Goal: Find specific page/section: Find specific page/section

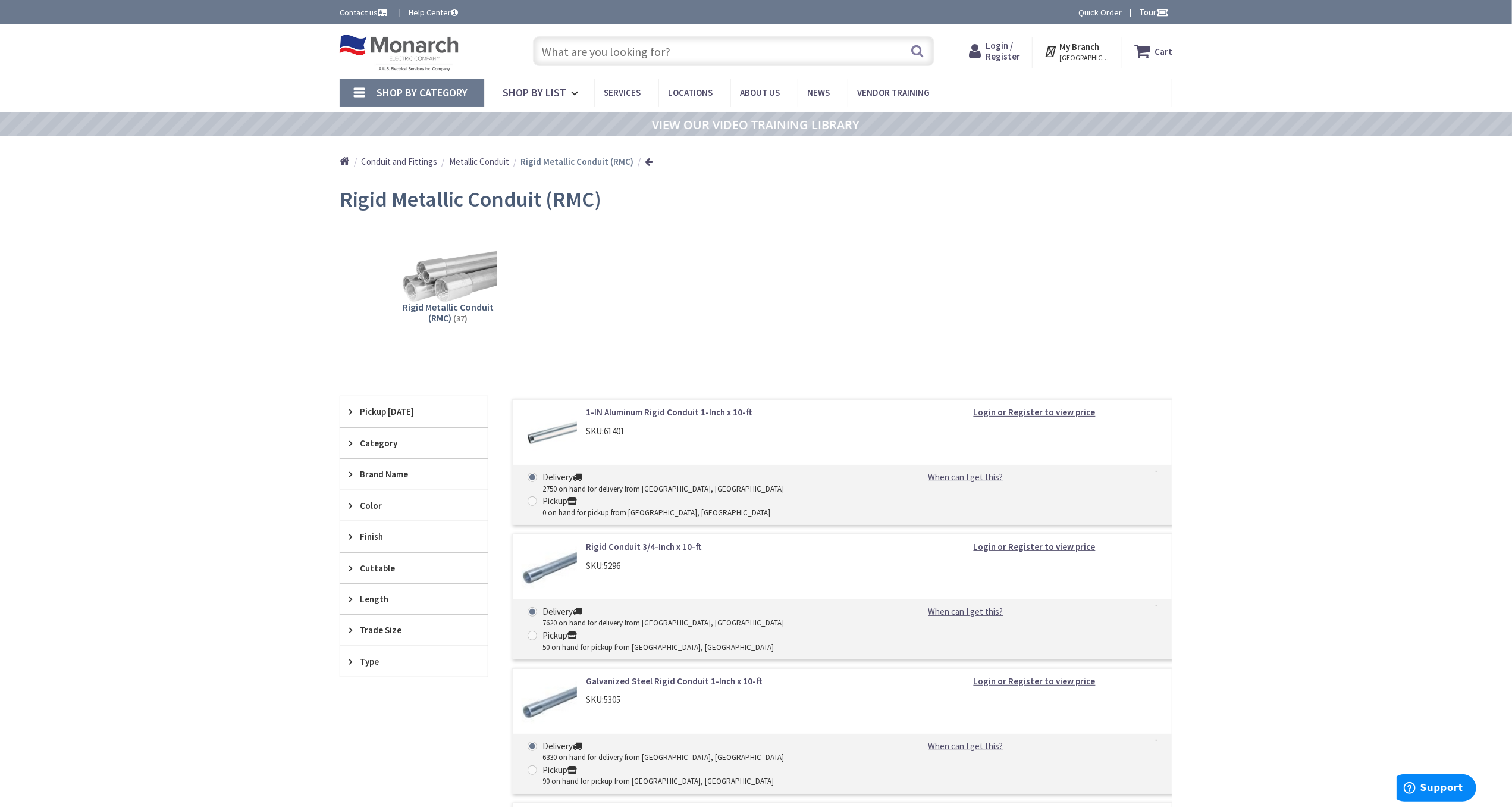
click at [201, 342] on div "Skip to Content Toggle Nav Search Cart My Cart Close" at bounding box center [756, 750] width 1512 height 1451
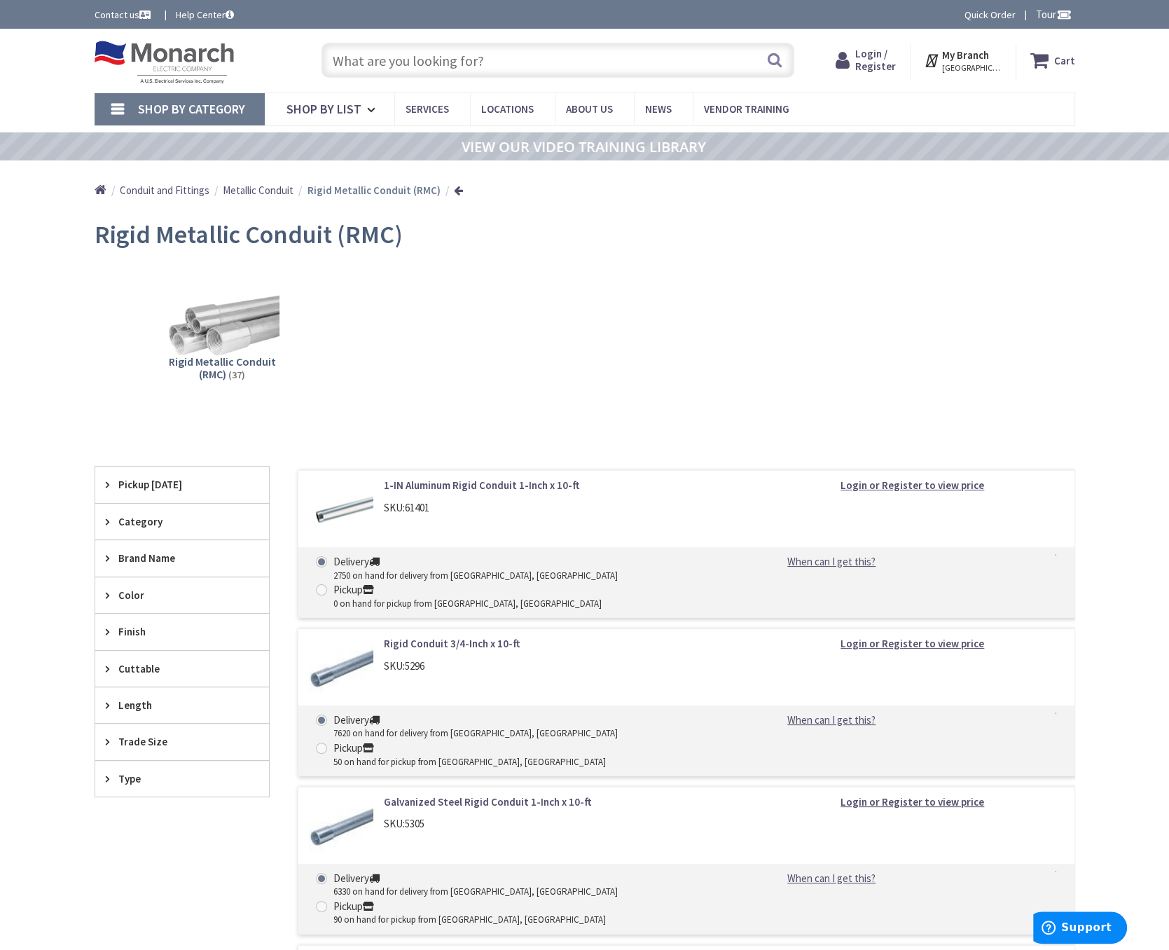
click at [266, 188] on span "Metallic Conduit" at bounding box center [258, 189] width 71 height 13
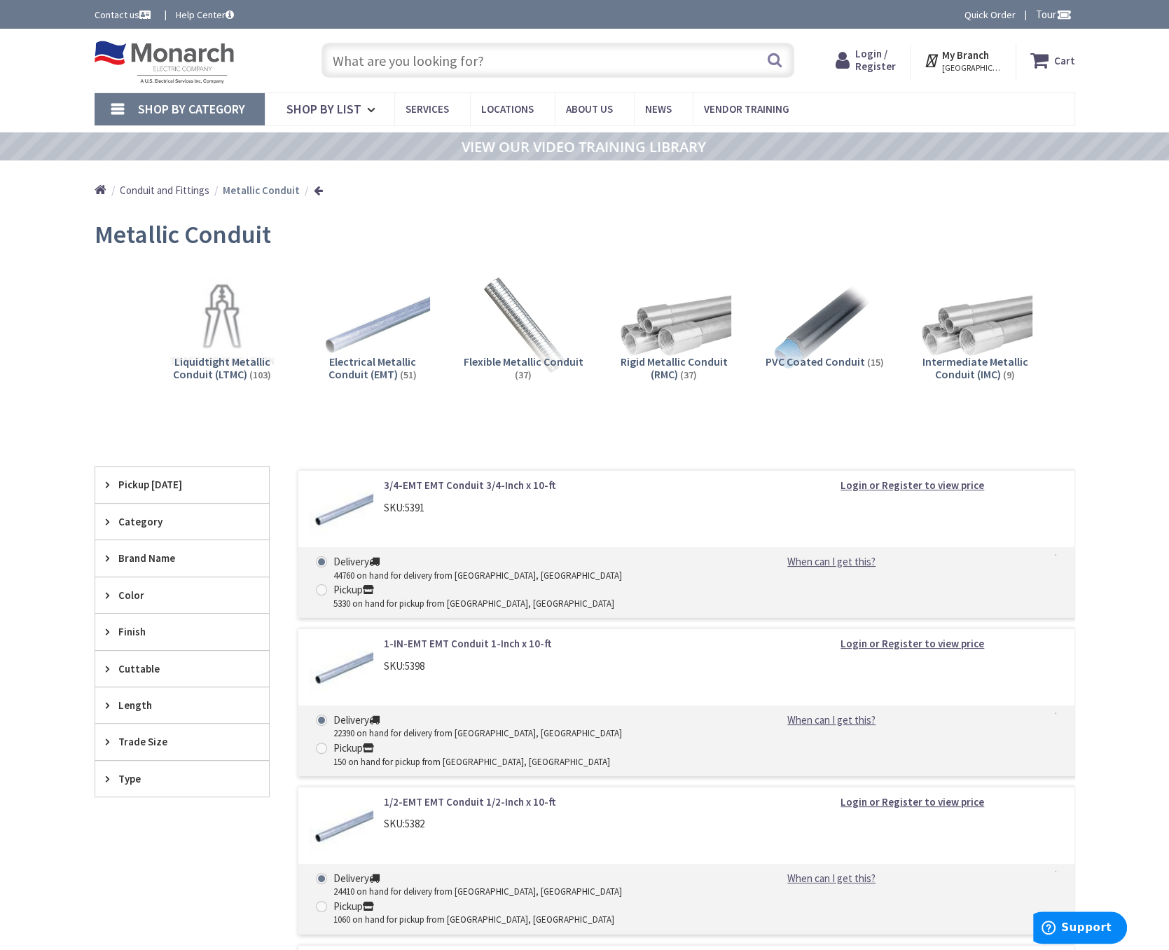
click at [193, 192] on span "Conduit and Fittings" at bounding box center [165, 189] width 90 height 13
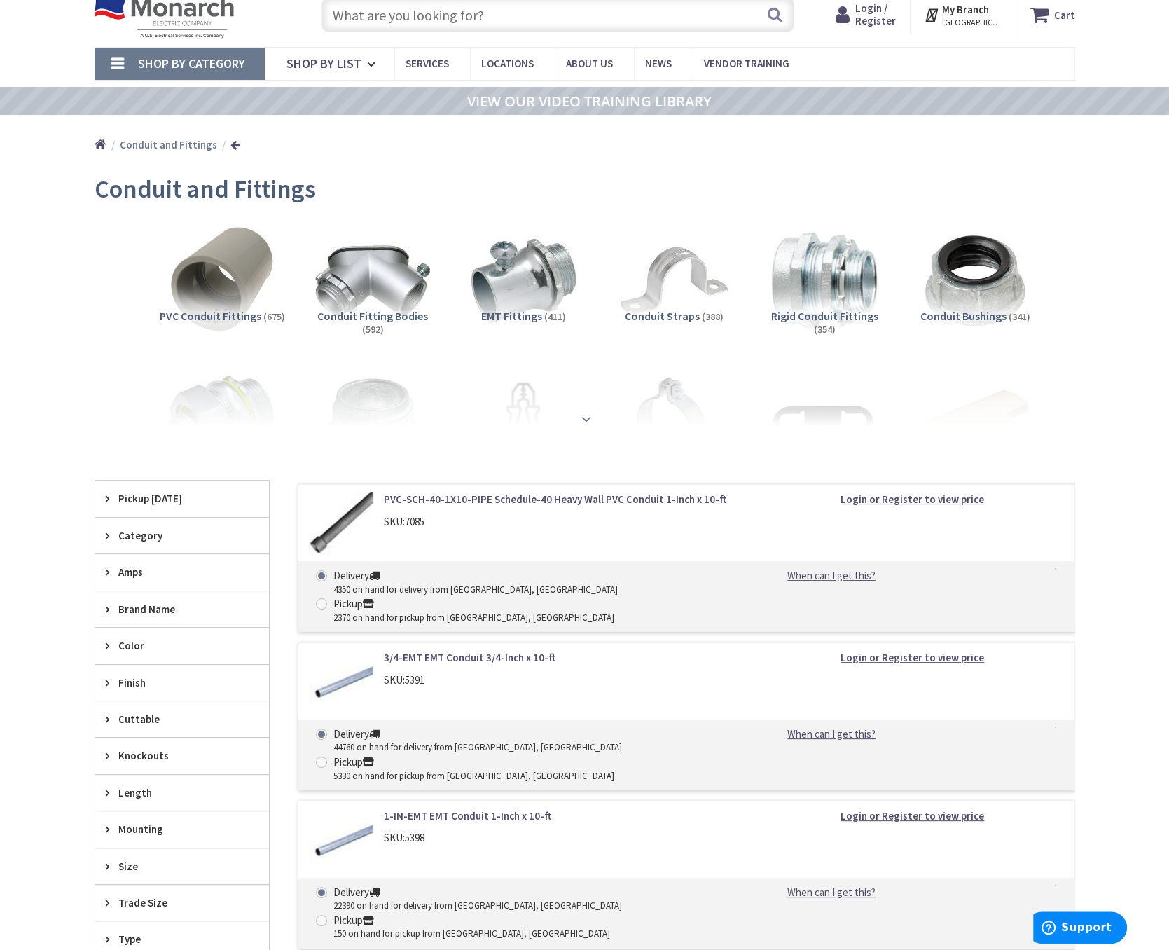
scroll to position [70, 0]
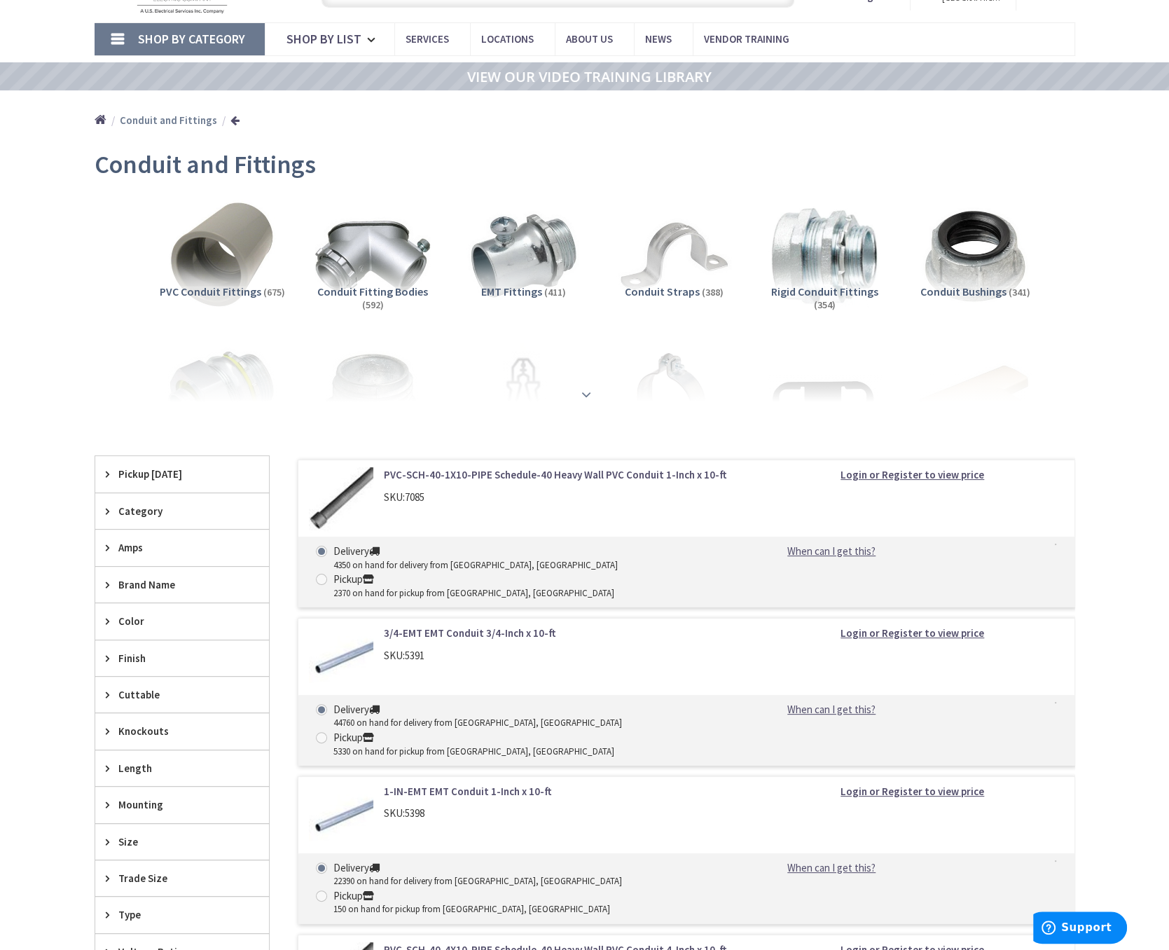
click at [606, 390] on div at bounding box center [585, 363] width 910 height 77
click at [583, 391] on strong at bounding box center [586, 393] width 17 height 15
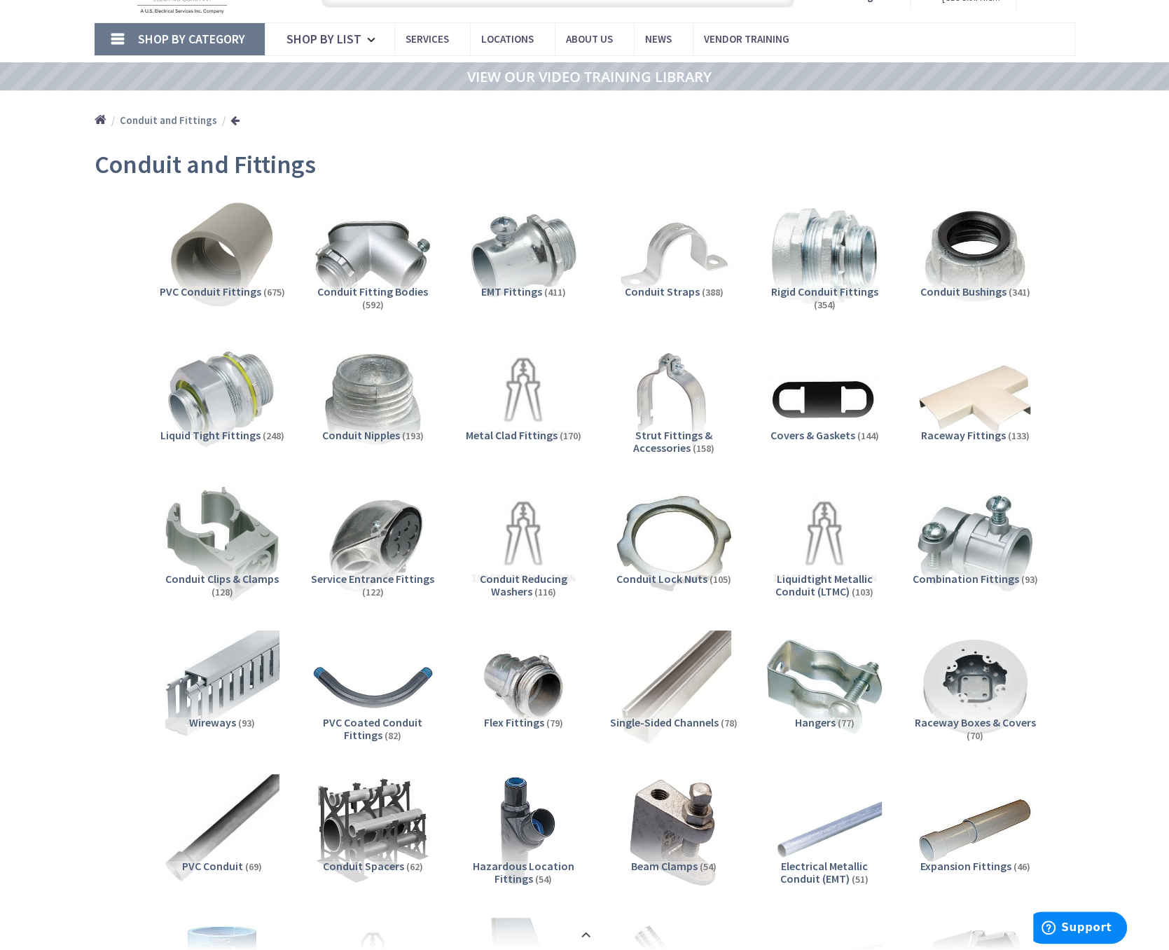
click at [386, 693] on img at bounding box center [372, 686] width 127 height 127
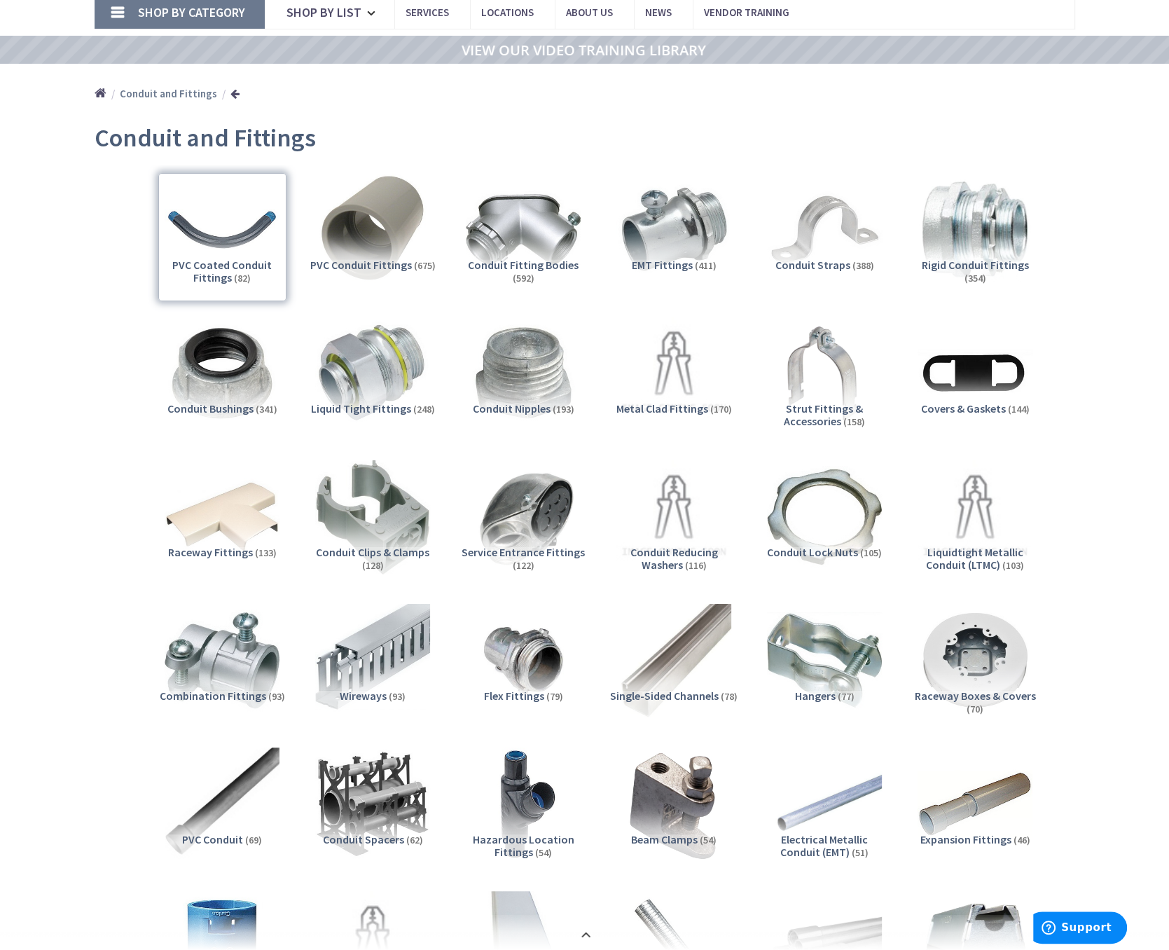
scroll to position [210, 0]
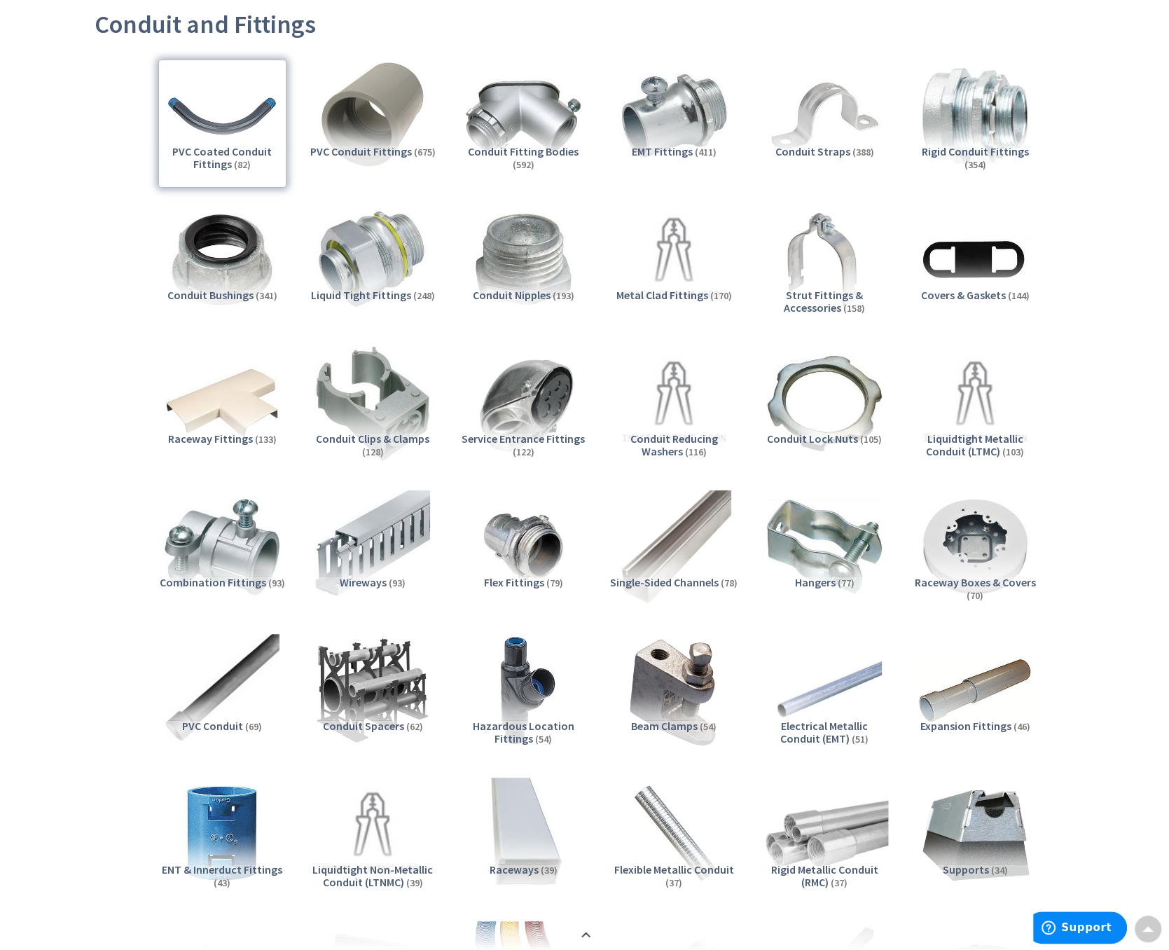
click at [854, 828] on img at bounding box center [824, 833] width 127 height 127
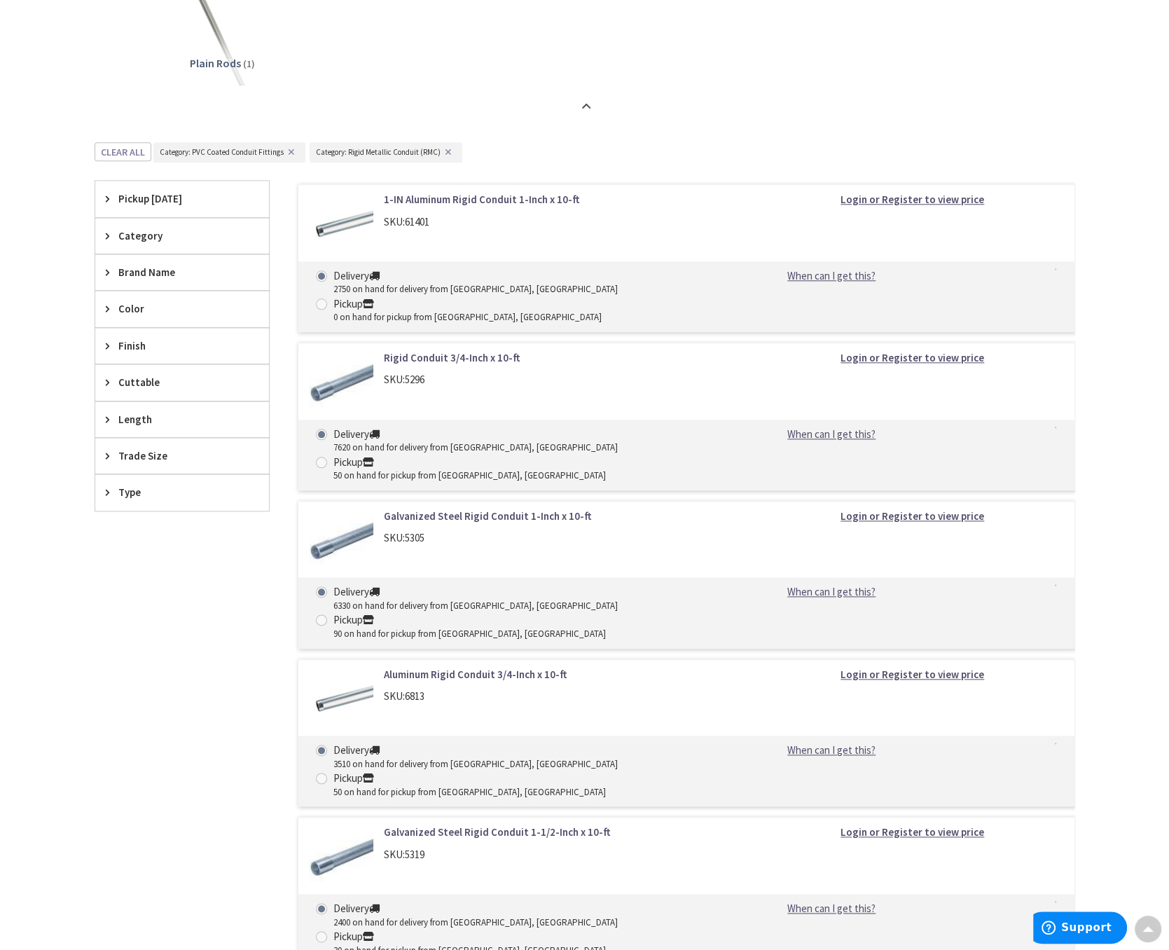
scroll to position [1670, 0]
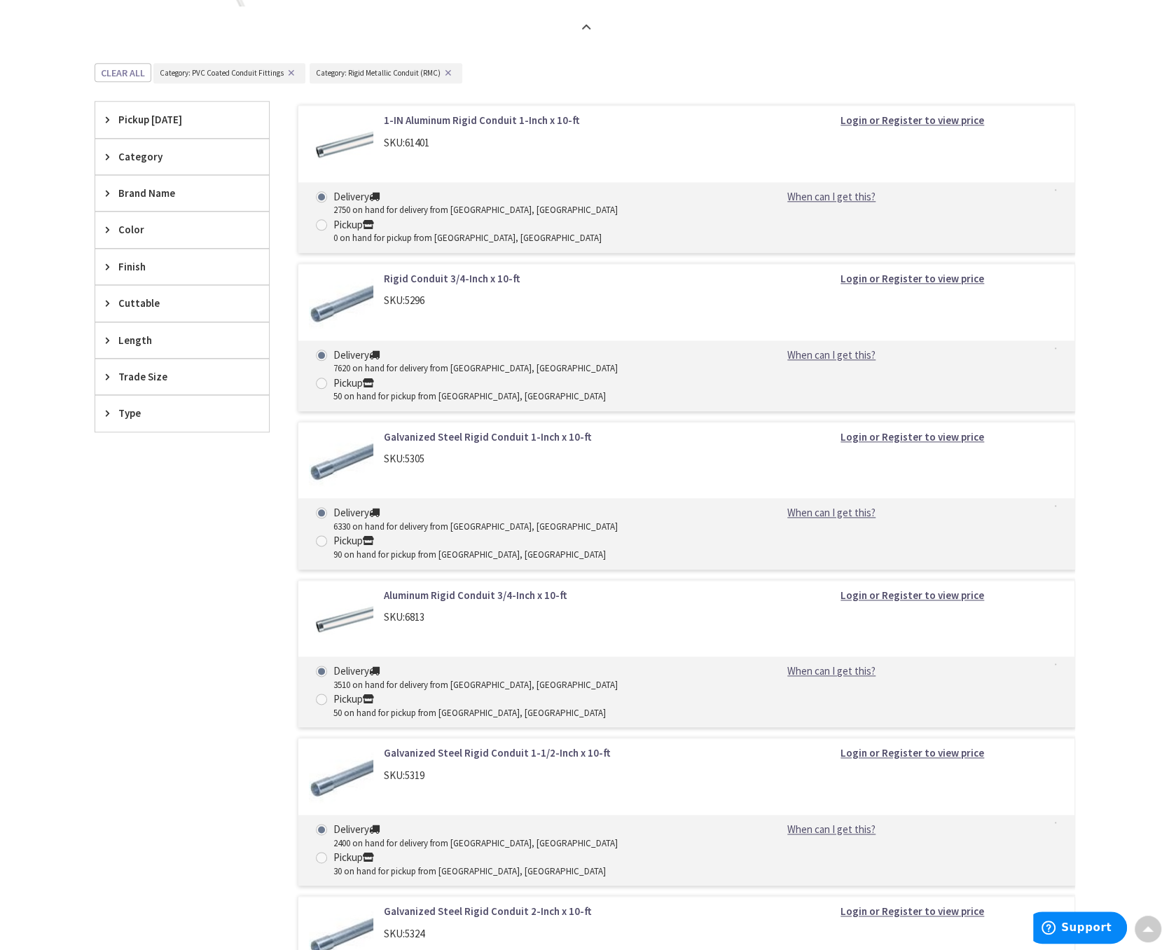
click at [103, 380] on div "Trade Size" at bounding box center [182, 377] width 174 height 36
click at [133, 542] on button "Show more" at bounding box center [182, 547] width 174 height 24
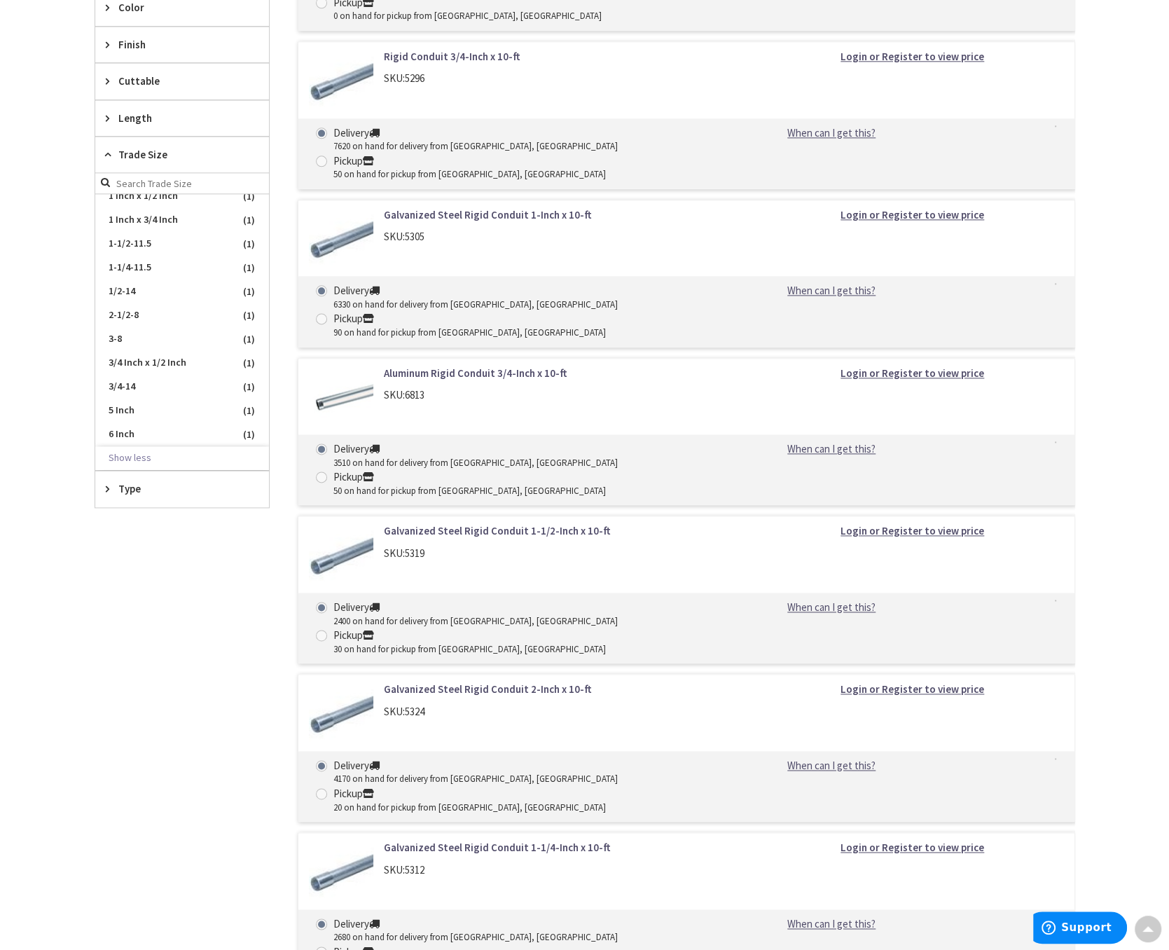
scroll to position [1880, 0]
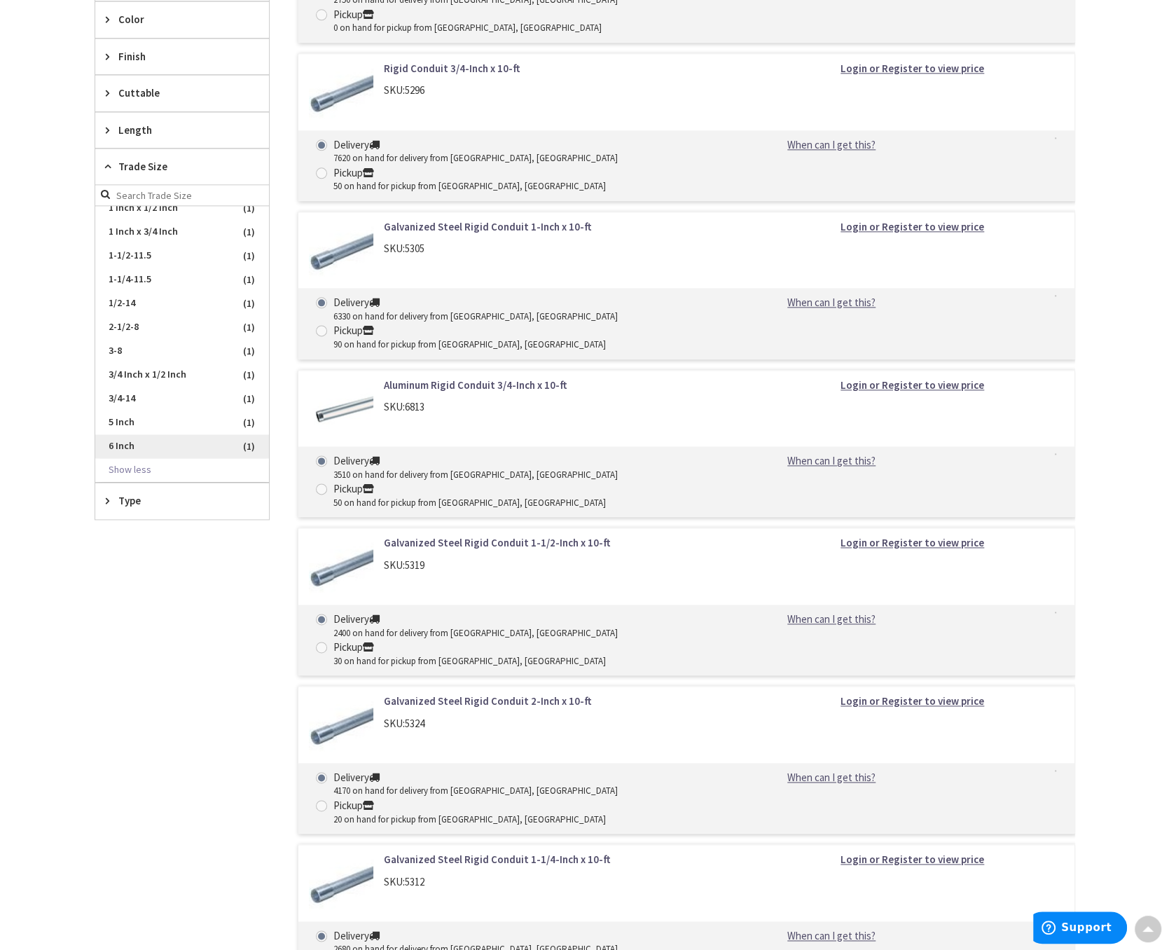
click at [154, 436] on span "6 Inch" at bounding box center [182, 446] width 174 height 24
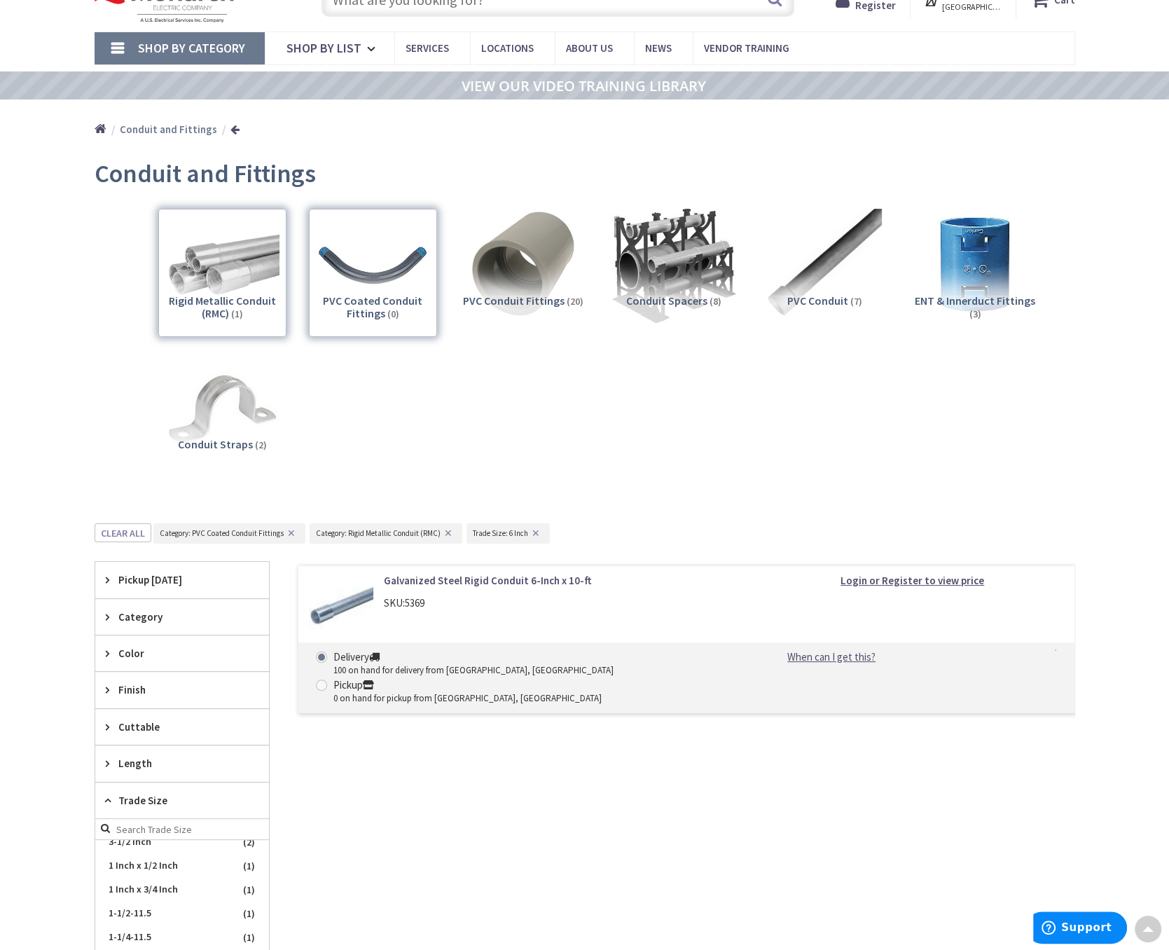
scroll to position [0, 0]
